Goal: Information Seeking & Learning: Learn about a topic

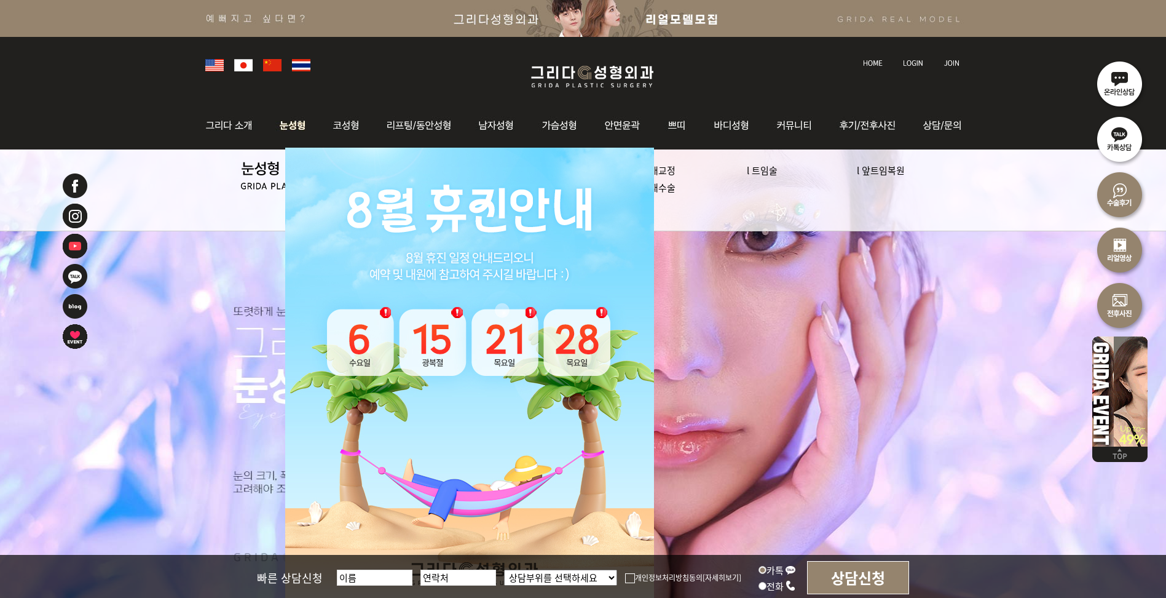
click at [306, 121] on img at bounding box center [293, 125] width 55 height 48
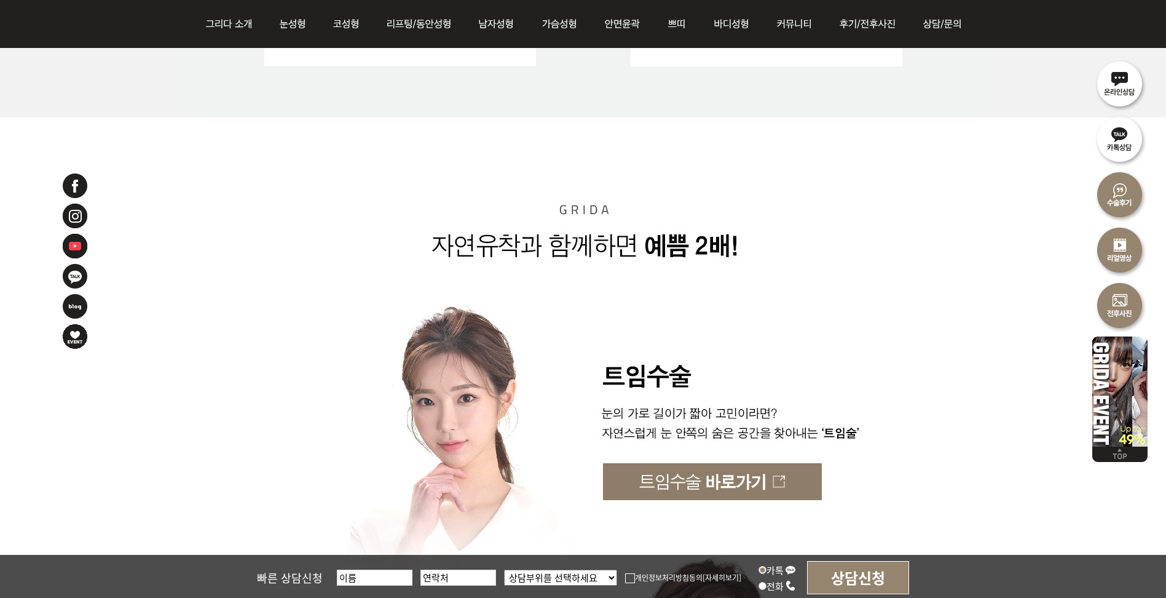
scroll to position [3197, 0]
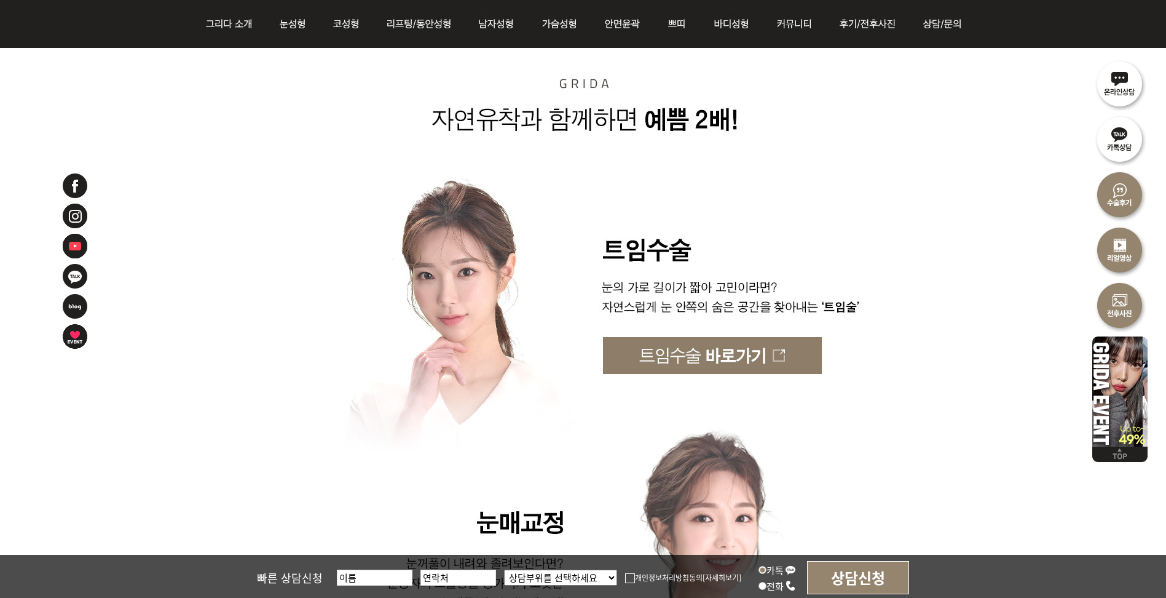
click at [696, 347] on img at bounding box center [584, 355] width 808 height 37
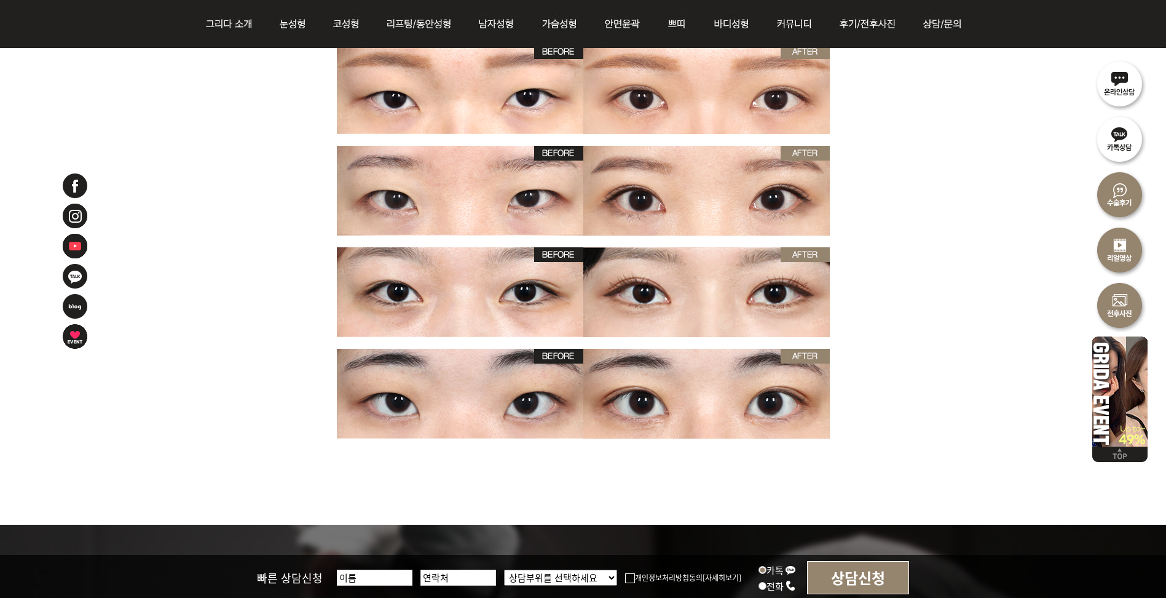
scroll to position [2890, 0]
